Goal: Download file/media

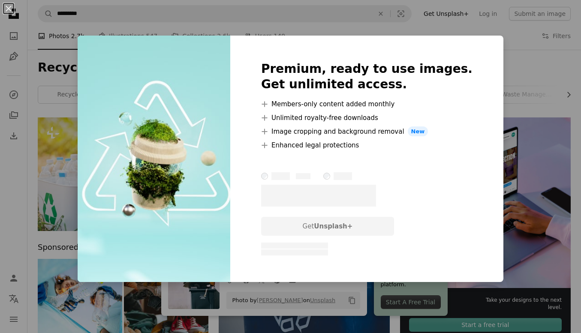
scroll to position [2254, 0]
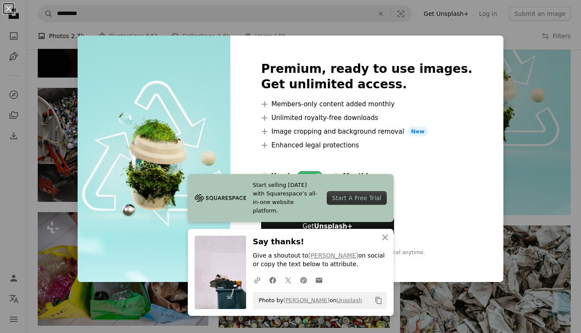
click at [498, 165] on div "An X shape Premium, ready to use images. Get unlimited access. A plus sign Memb…" at bounding box center [290, 166] width 581 height 333
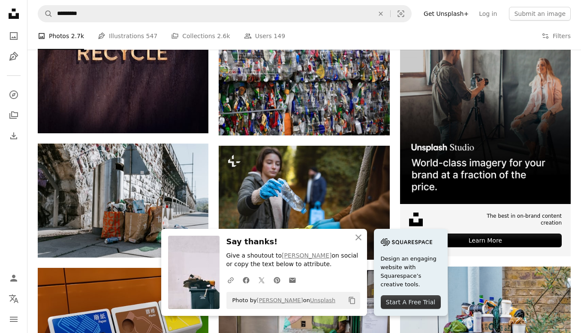
scroll to position [2684, 0]
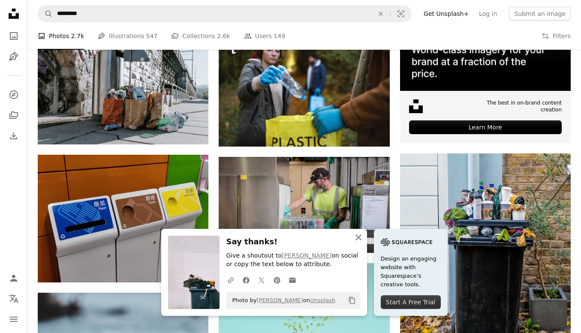
click at [357, 238] on icon "An X shape" at bounding box center [358, 237] width 10 height 10
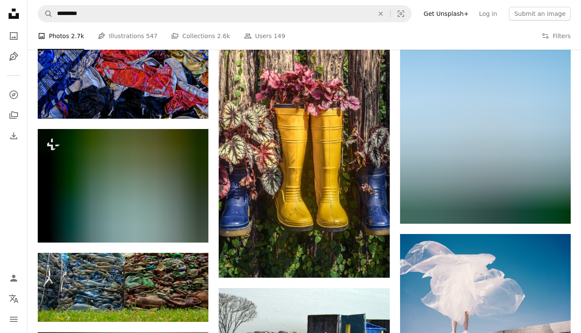
scroll to position [6455, 0]
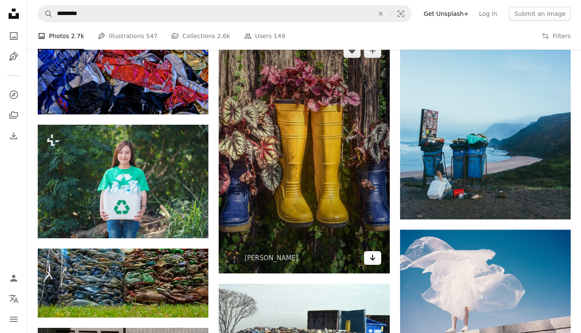
click at [371, 257] on icon "Arrow pointing down" at bounding box center [372, 258] width 7 height 10
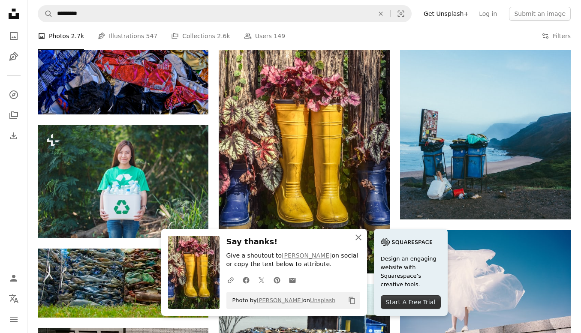
click at [359, 236] on icon "button" at bounding box center [359, 238] width 6 height 6
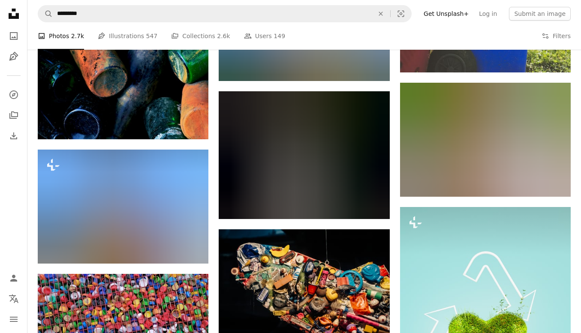
scroll to position [9187, 0]
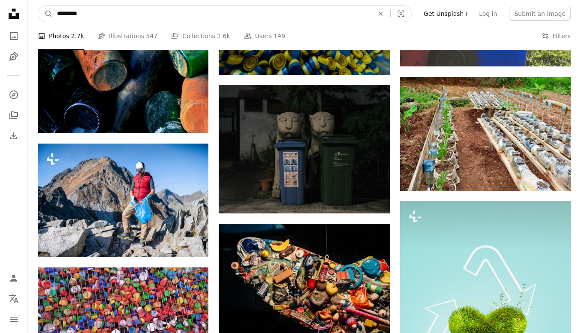
click at [121, 11] on input "*********" at bounding box center [212, 14] width 319 height 16
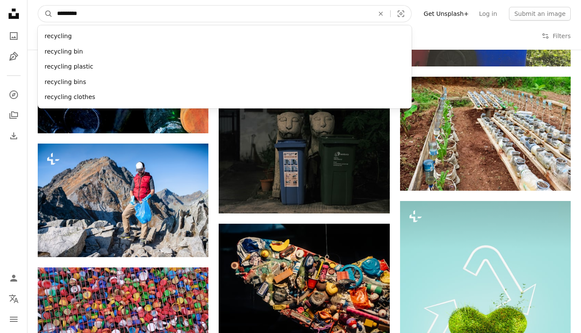
click at [121, 11] on input "*********" at bounding box center [212, 14] width 319 height 16
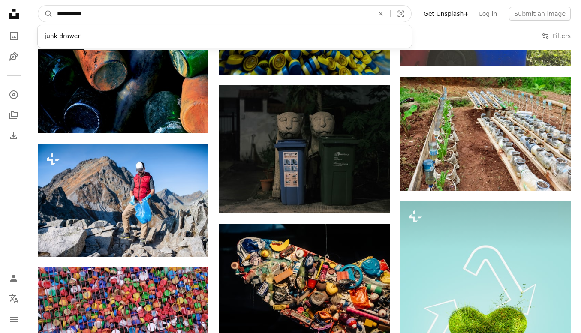
type input "**********"
click at [38, 6] on button "A magnifying glass" at bounding box center [45, 14] width 15 height 16
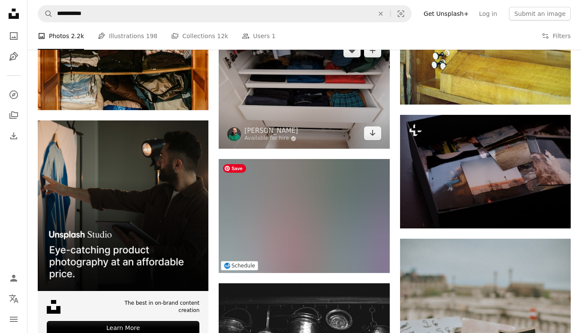
scroll to position [1363, 0]
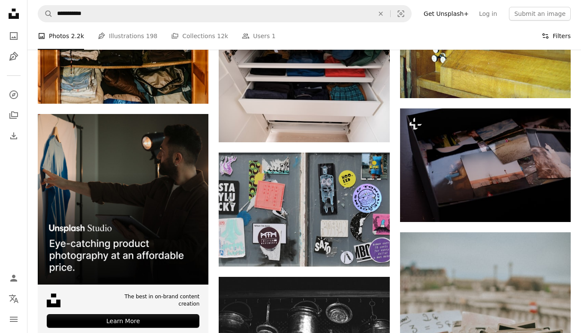
click at [562, 36] on button "Filters Filters" at bounding box center [556, 35] width 29 height 27
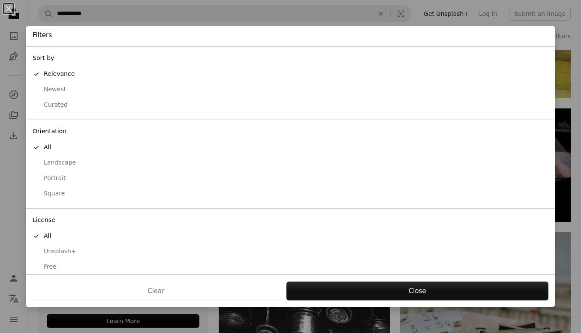
scroll to position [7, 0]
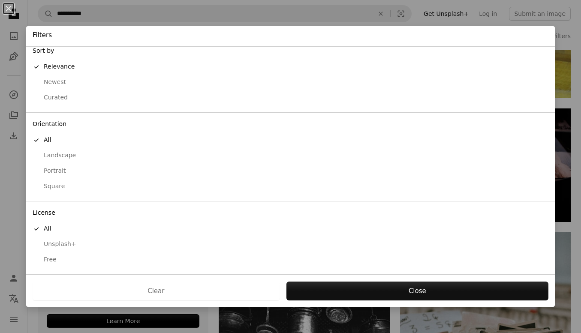
click at [67, 262] on div "Free" at bounding box center [291, 260] width 516 height 9
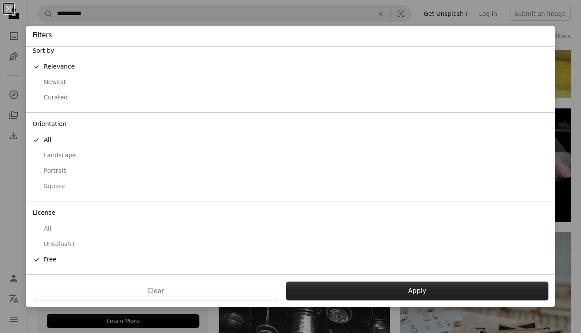
click at [407, 291] on button "Apply" at bounding box center [417, 291] width 262 height 19
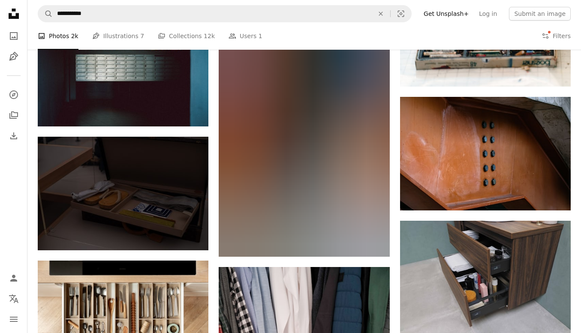
scroll to position [2081, 0]
